Goal: Task Accomplishment & Management: Use online tool/utility

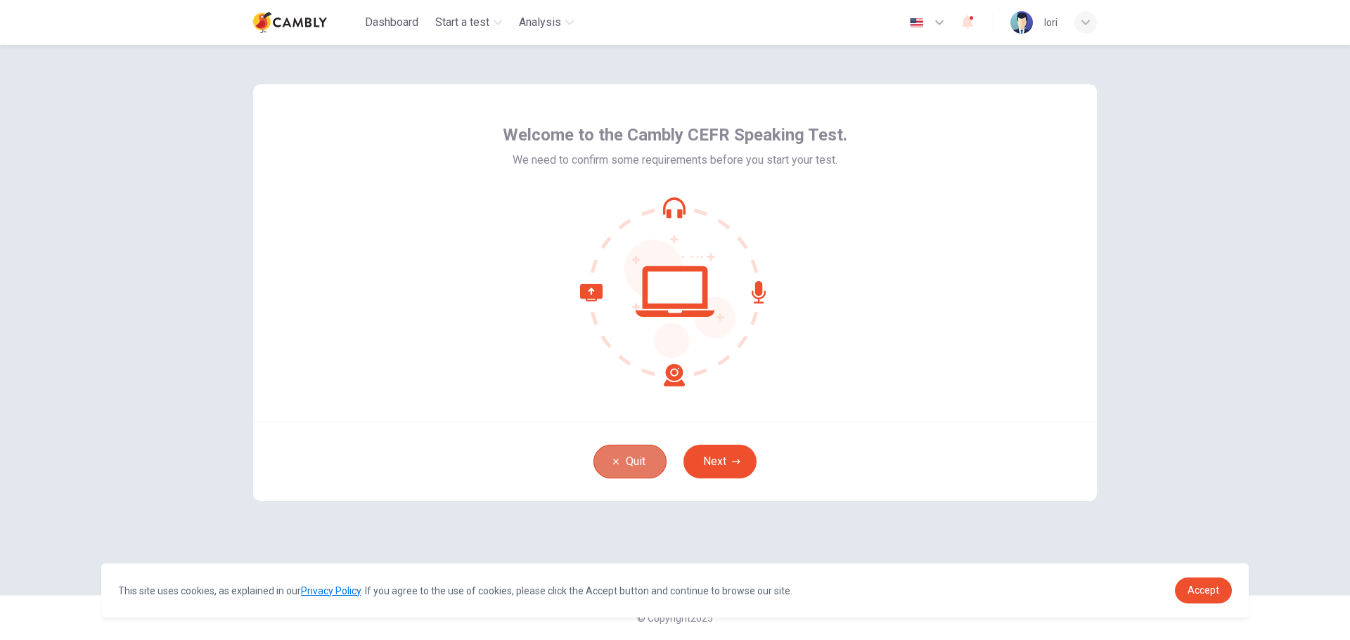
click at [630, 466] on button "Quit" at bounding box center [629, 462] width 73 height 34
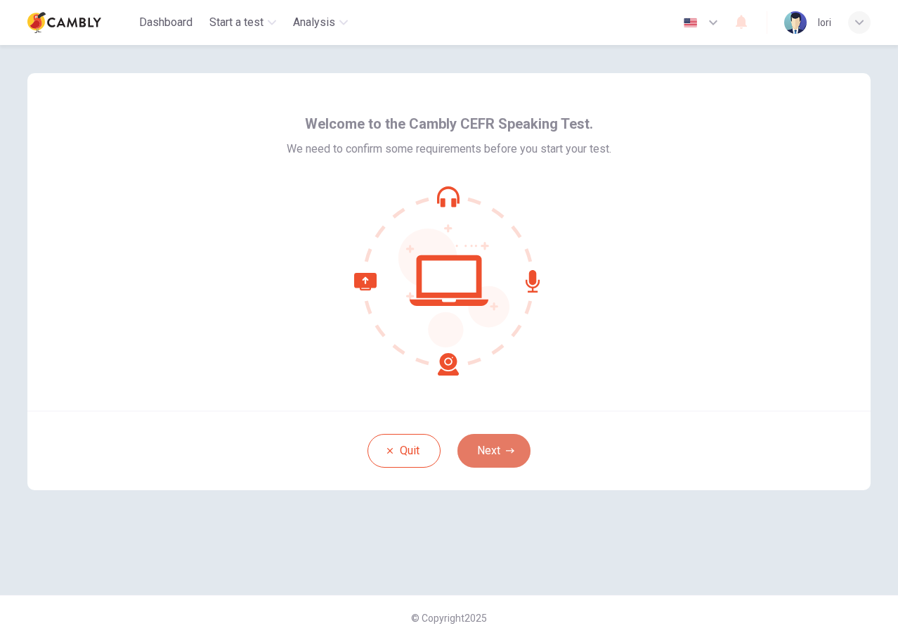
click at [503, 458] on button "Next" at bounding box center [494, 451] width 73 height 34
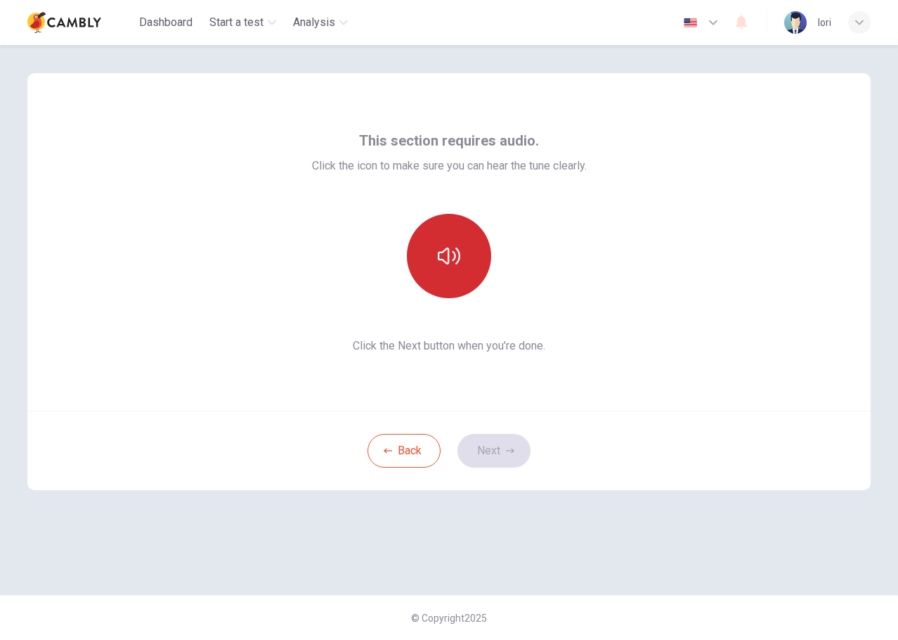
click at [454, 226] on button "button" at bounding box center [449, 256] width 84 height 84
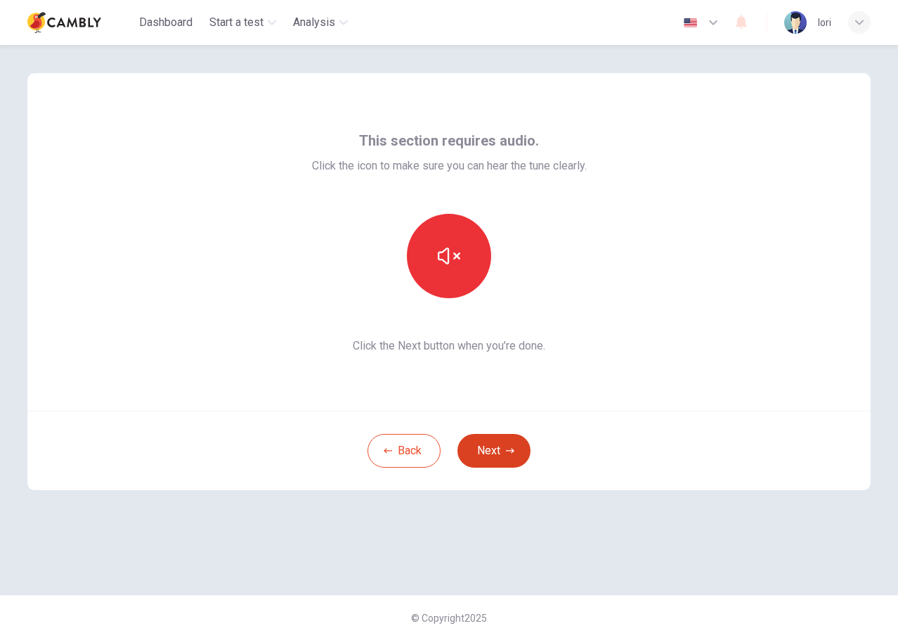
click at [506, 449] on icon "button" at bounding box center [510, 450] width 8 height 8
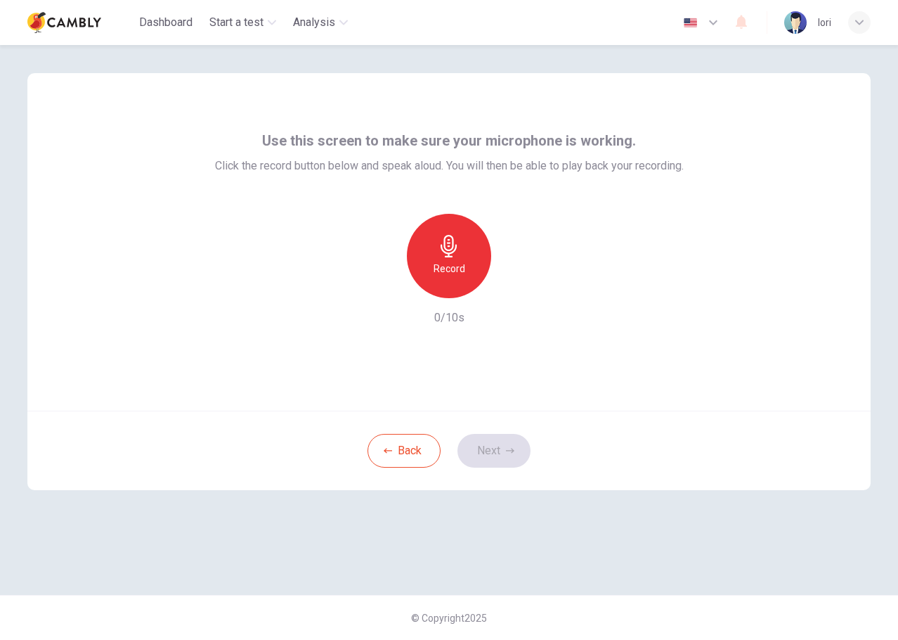
click at [456, 247] on icon "button" at bounding box center [449, 246] width 16 height 22
click at [509, 292] on icon "button" at bounding box center [514, 287] width 14 height 14
click at [503, 449] on button "Next" at bounding box center [494, 451] width 73 height 34
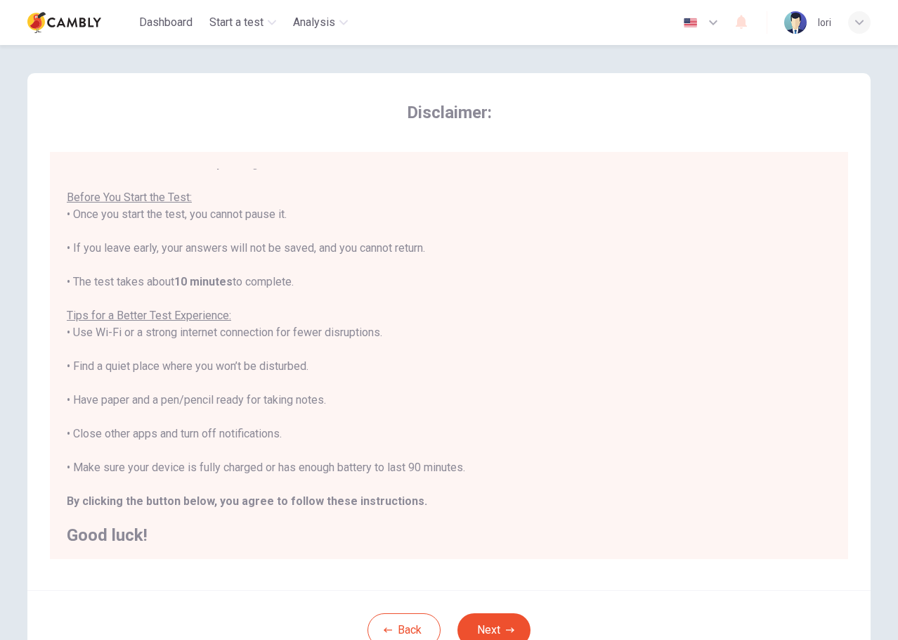
scroll to position [16, 0]
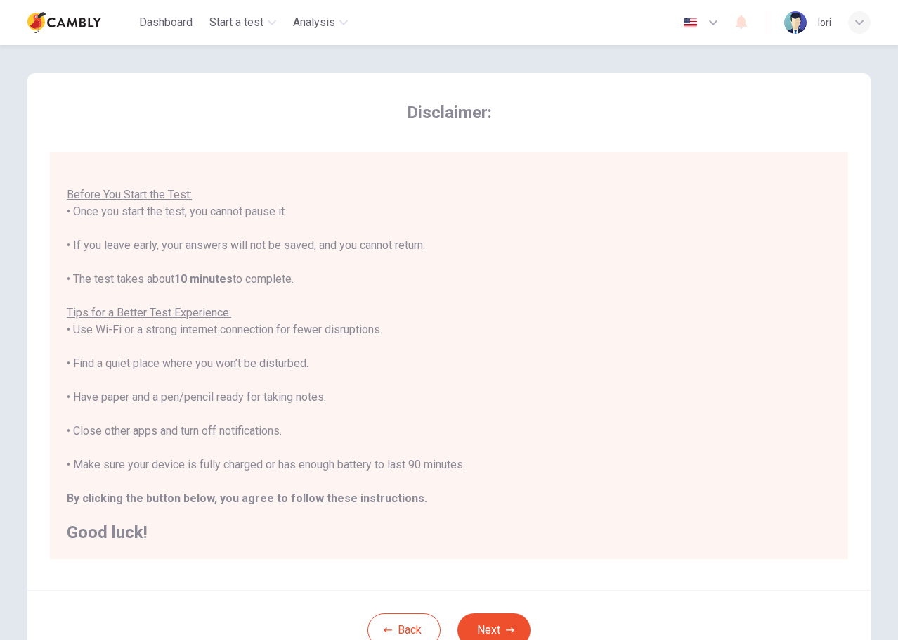
drag, startPoint x: 329, startPoint y: 280, endPoint x: 56, endPoint y: 212, distance: 281.0
click at [56, 212] on div "You are about to start a CEFR Speaking Test . Before You Start the Test: • Once…" at bounding box center [449, 355] width 799 height 407
click at [543, 226] on div "You are about to start a CEFR Speaking Test . Before You Start the Test: • Once…" at bounding box center [449, 347] width 765 height 388
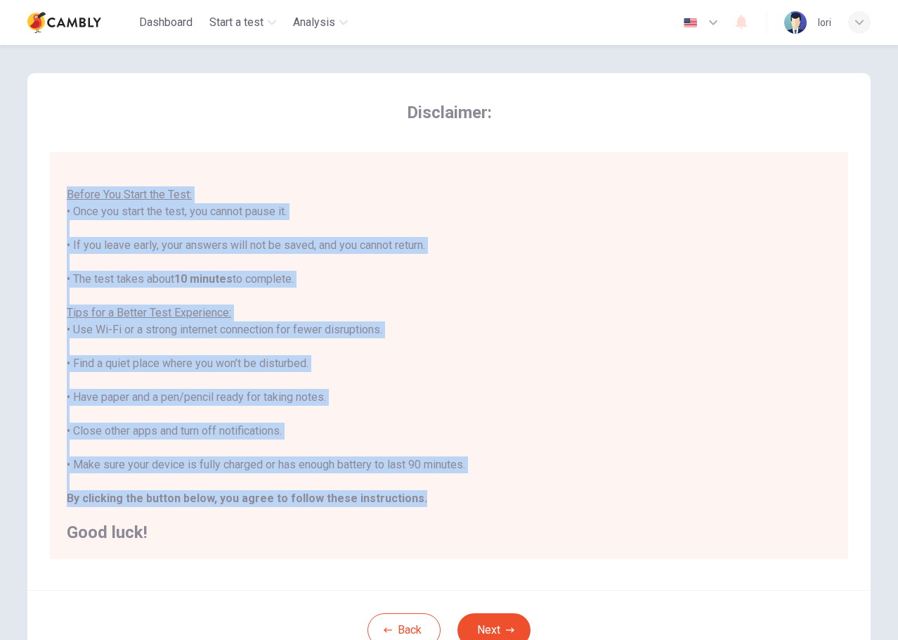
drag, startPoint x: 420, startPoint y: 499, endPoint x: 54, endPoint y: 189, distance: 479.3
click at [54, 189] on div "You are about to start a CEFR Speaking Test . Before You Start the Test: • Once…" at bounding box center [449, 355] width 799 height 407
copy div "Before You Start the Test: • Once you start the test, you cannot pause it. • If…"
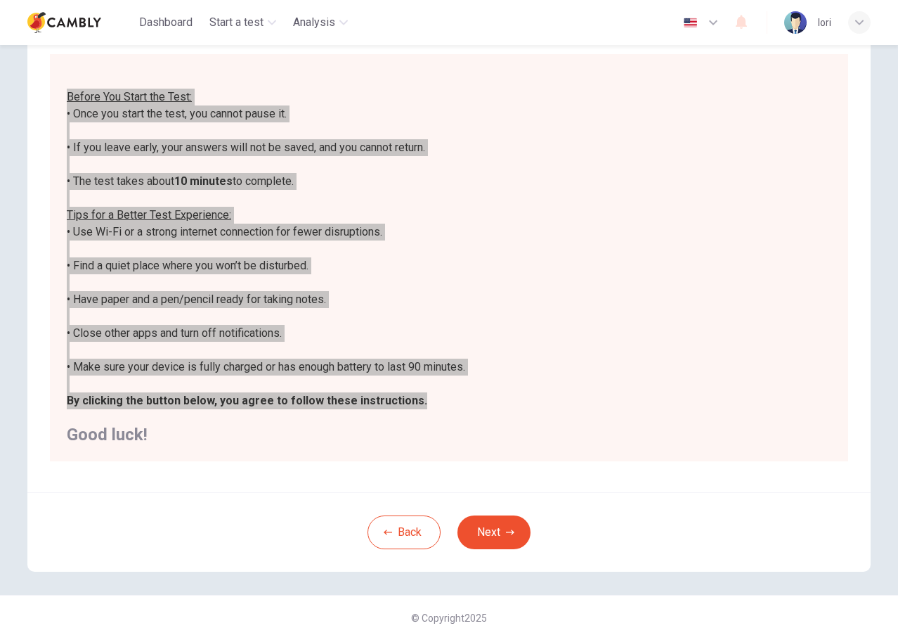
scroll to position [0, 0]
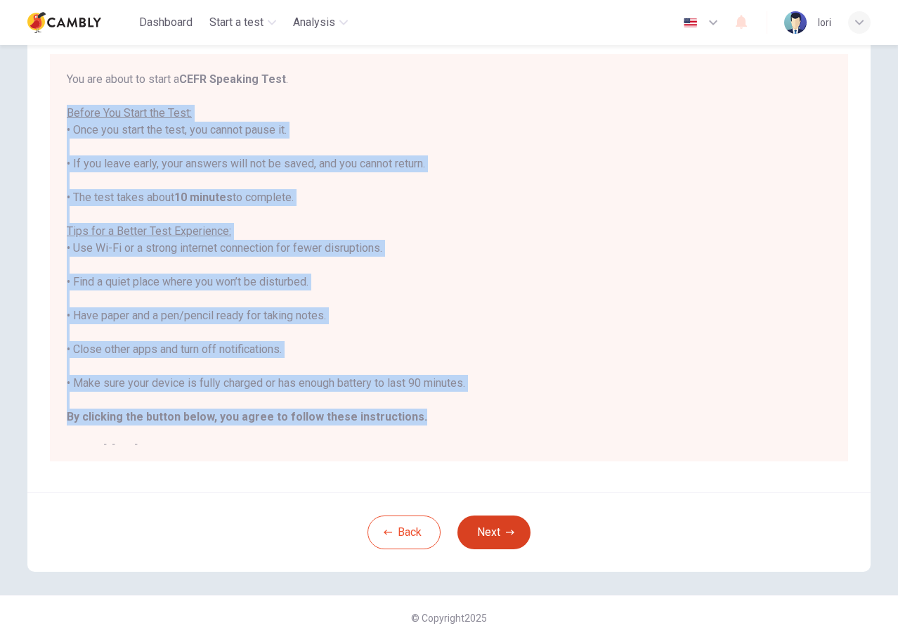
click at [512, 528] on button "Next" at bounding box center [494, 532] width 73 height 34
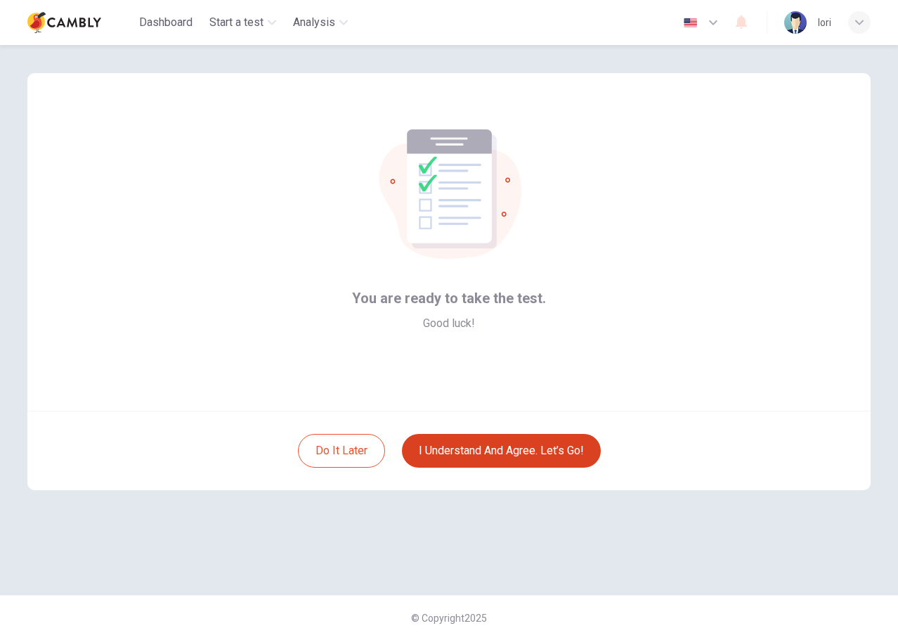
click at [563, 457] on button "I understand and agree. Let’s go!" at bounding box center [501, 451] width 199 height 34
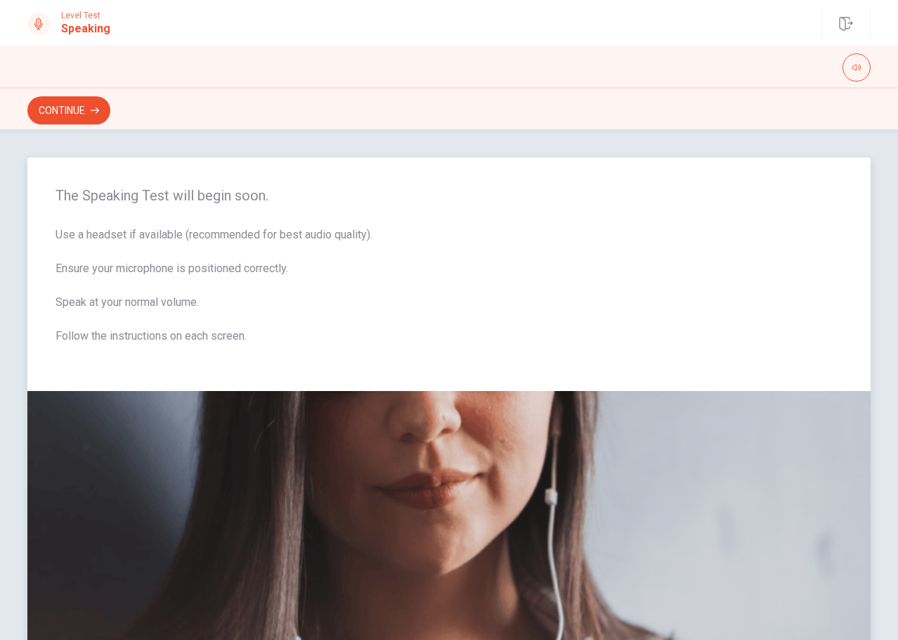
drag, startPoint x: 266, startPoint y: 339, endPoint x: 75, endPoint y: 246, distance: 212.5
click at [75, 246] on span "Use a headset if available (recommended for best audio quality). Ensure your mi…" at bounding box center [449, 293] width 787 height 135
drag, startPoint x: 53, startPoint y: 193, endPoint x: 179, endPoint y: 234, distance: 131.8
click at [179, 234] on div "The Speaking Test will begin soon. Use a headset if available (recommended for …" at bounding box center [449, 273] width 844 height 233
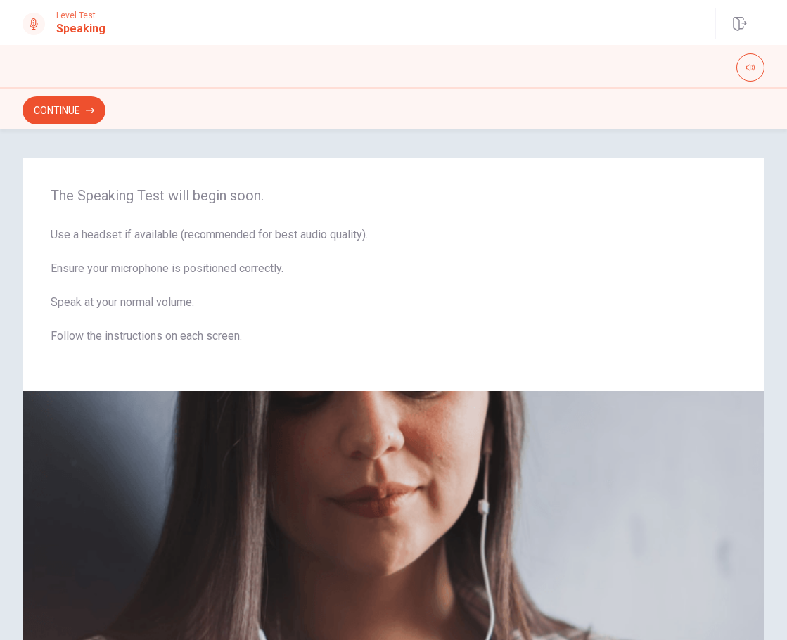
click at [615, 131] on div "The Speaking Test will begin soon. Use a headset if available (recommended for …" at bounding box center [393, 384] width 787 height 510
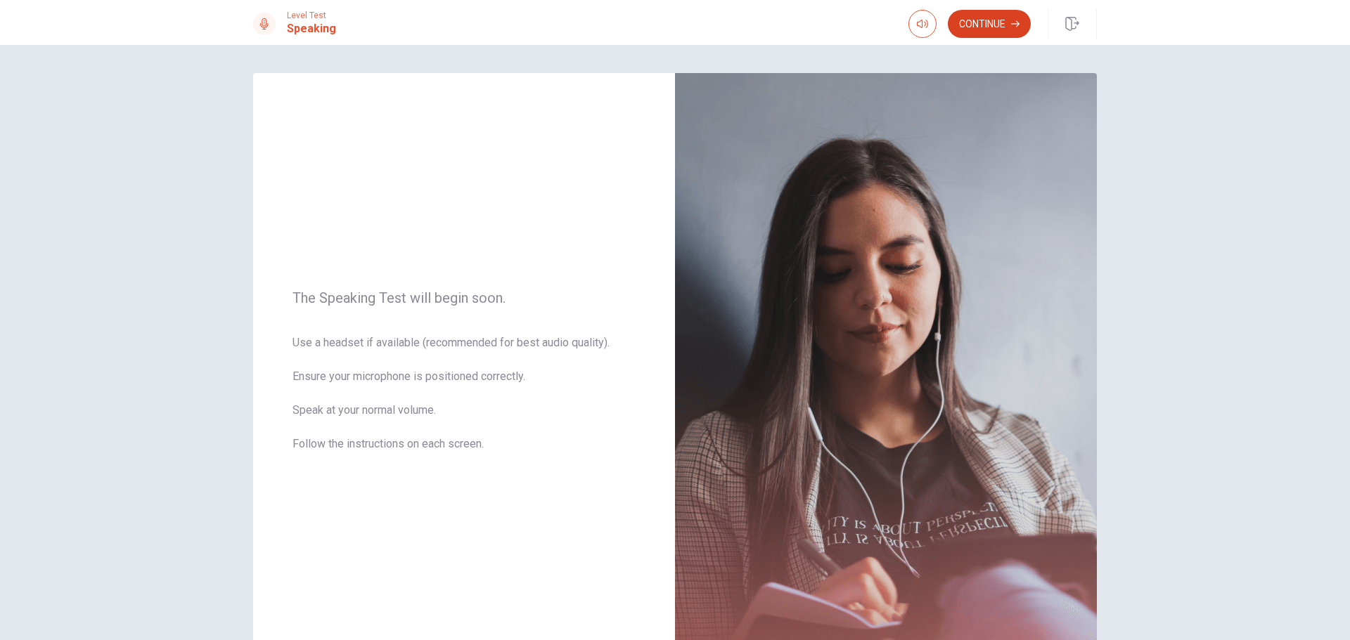
click at [898, 22] on icon "button" at bounding box center [1015, 24] width 8 height 8
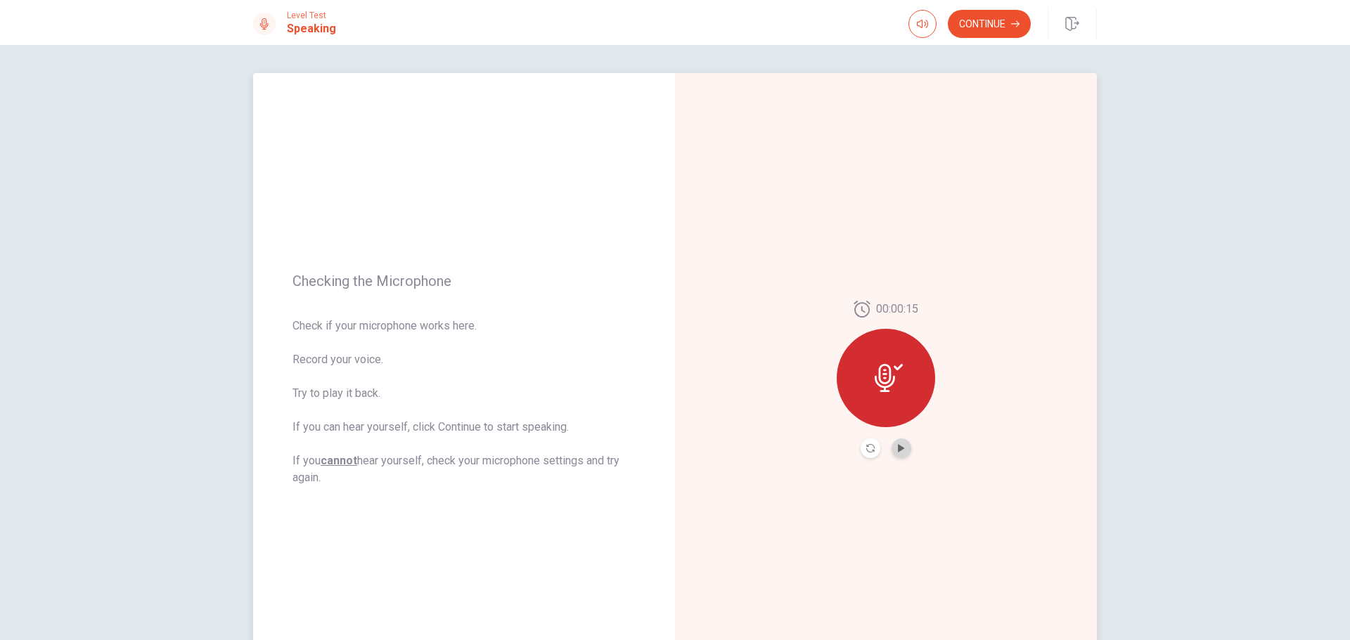
click at [898, 457] on button "Play Audio" at bounding box center [901, 449] width 20 height 20
click at [898, 452] on icon "Pause Audio" at bounding box center [901, 448] width 7 height 8
click at [898, 23] on button "Continue" at bounding box center [989, 24] width 83 height 28
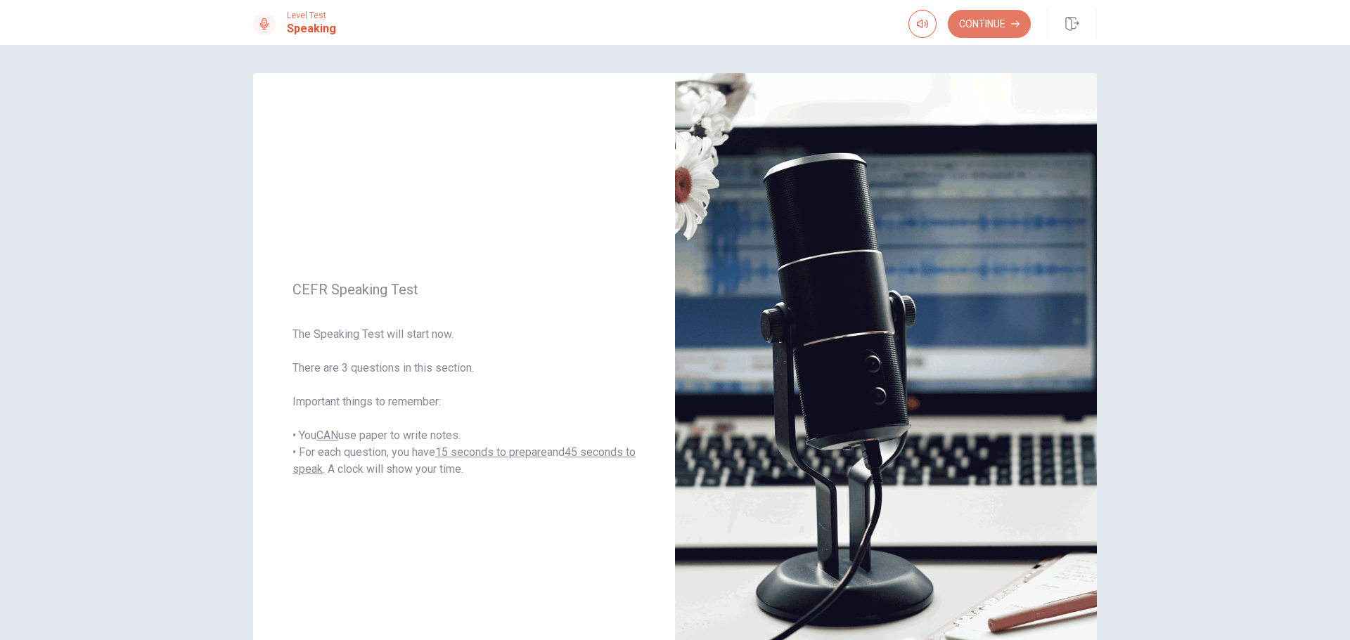
click at [898, 34] on button "Continue" at bounding box center [989, 24] width 83 height 28
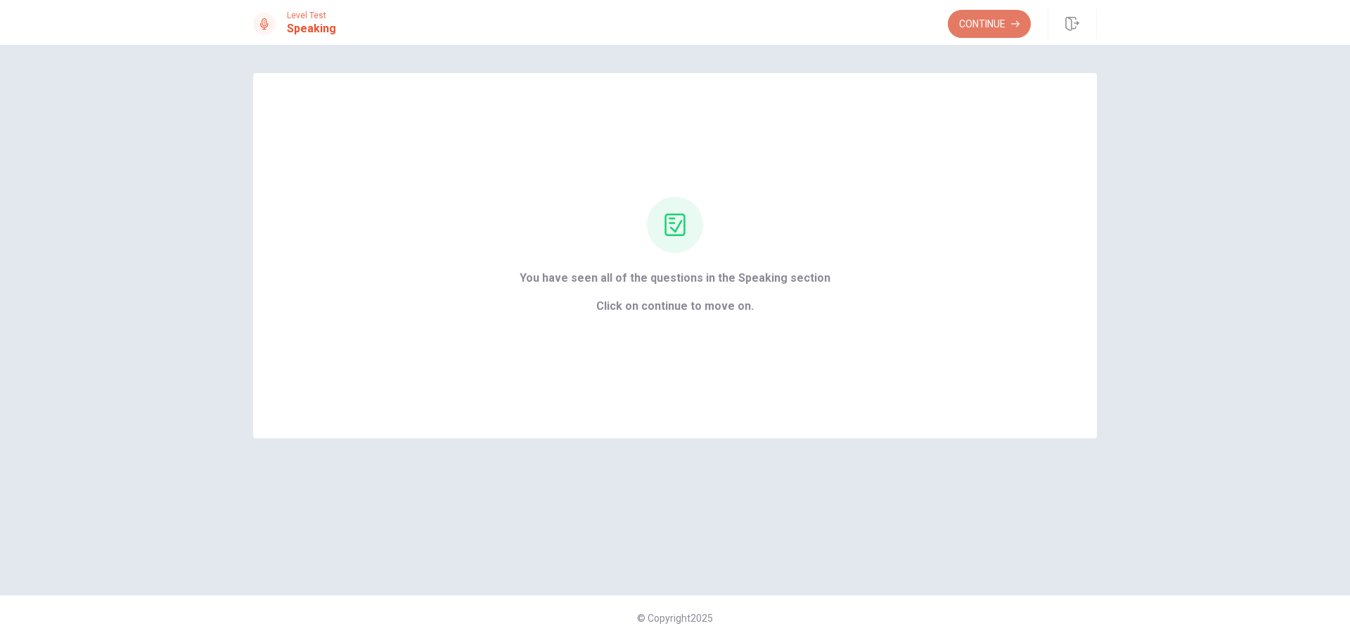
click at [898, 20] on button "Continue" at bounding box center [989, 24] width 83 height 28
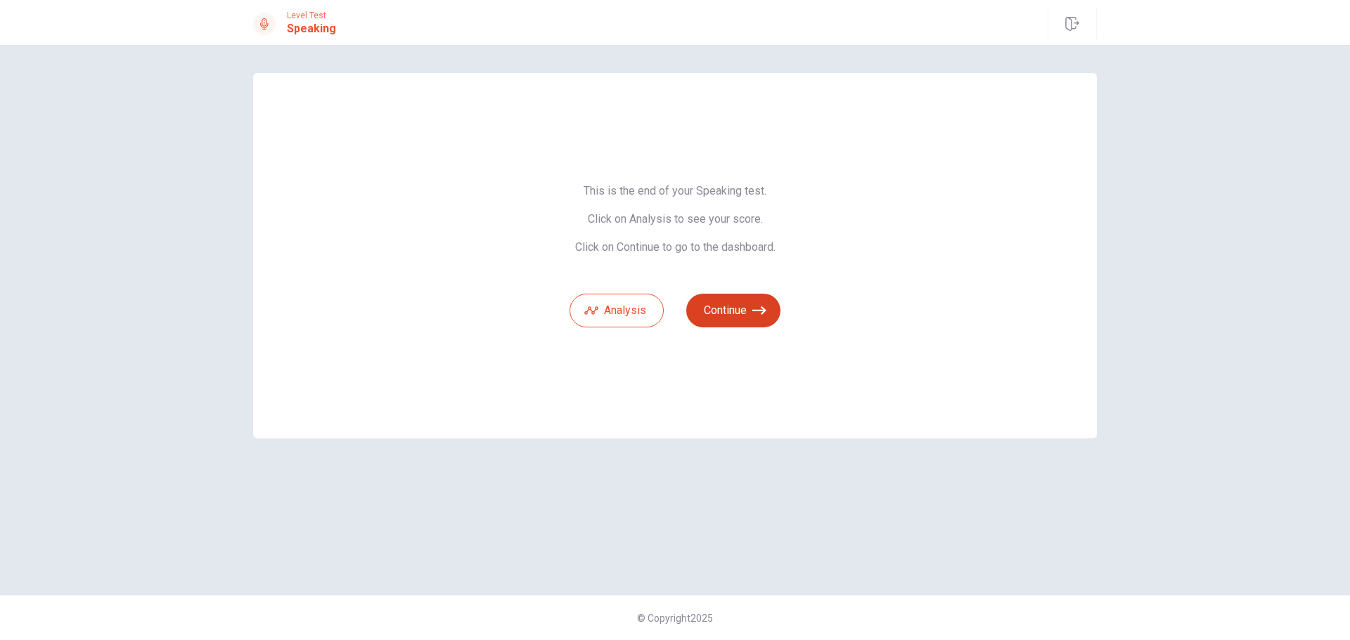
click at [752, 307] on icon "button" at bounding box center [759, 311] width 14 height 14
